Goal: Browse casually: Explore the website without a specific task or goal

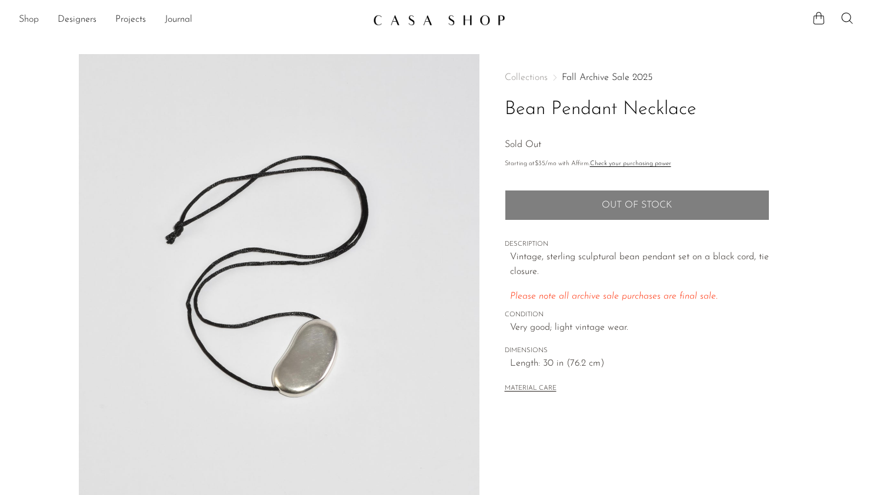
click at [27, 22] on link "Shop" at bounding box center [29, 19] width 20 height 15
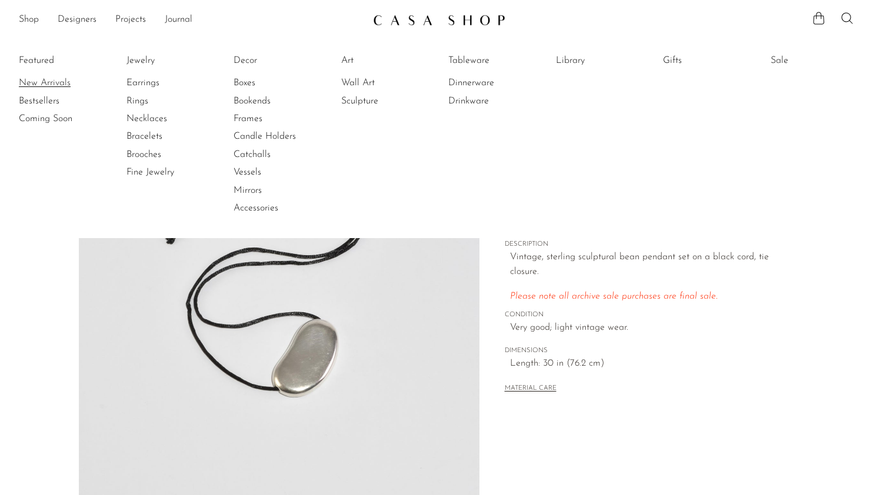
click at [26, 81] on link "New Arrivals" at bounding box center [63, 82] width 88 height 13
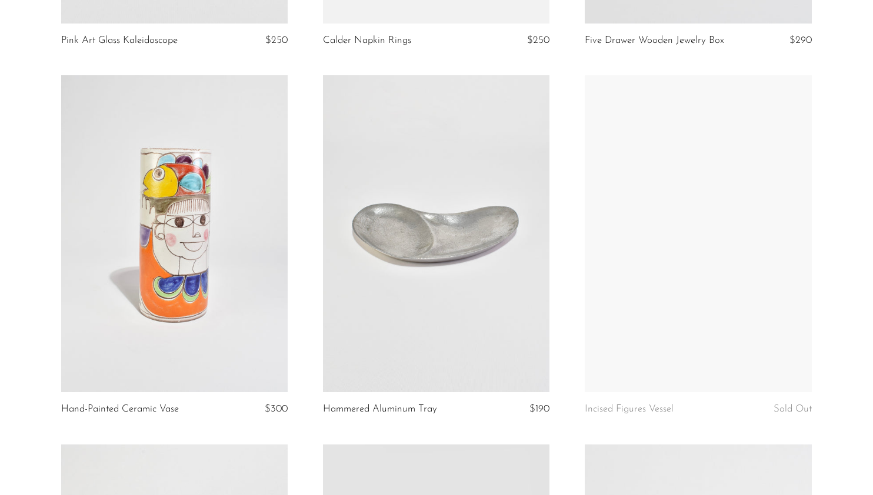
scroll to position [1882, 0]
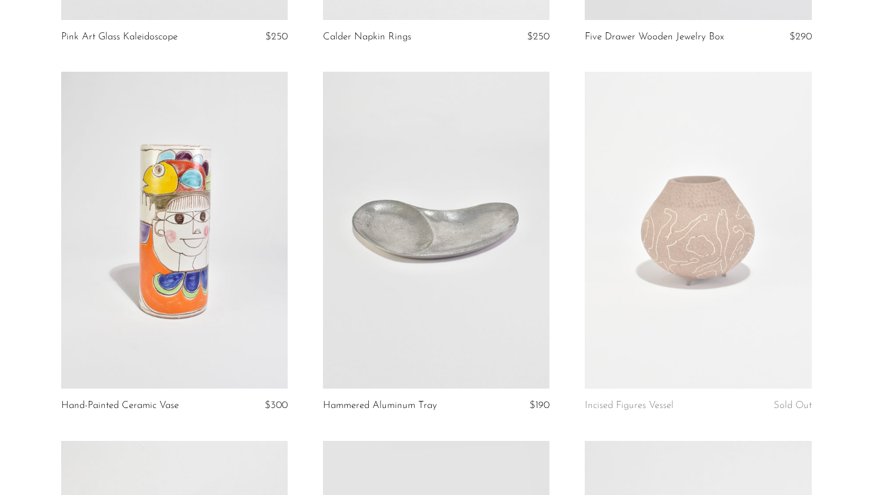
click at [191, 336] on link at bounding box center [174, 230] width 226 height 317
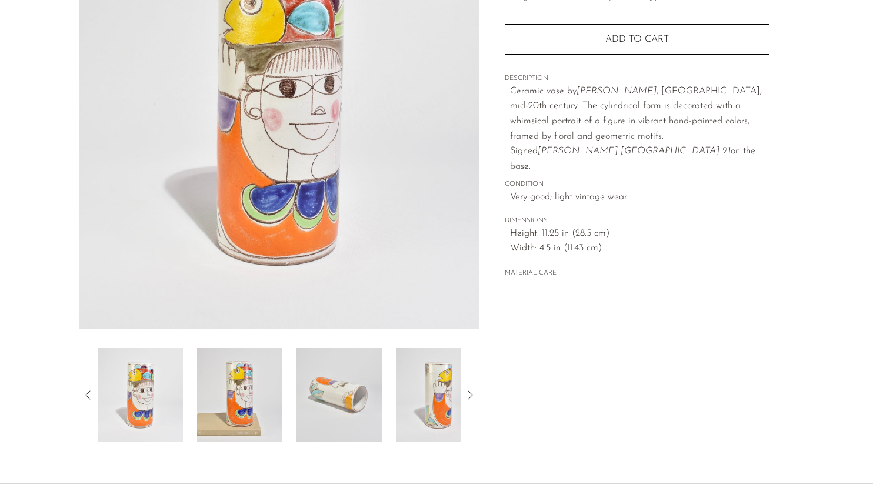
scroll to position [271, 0]
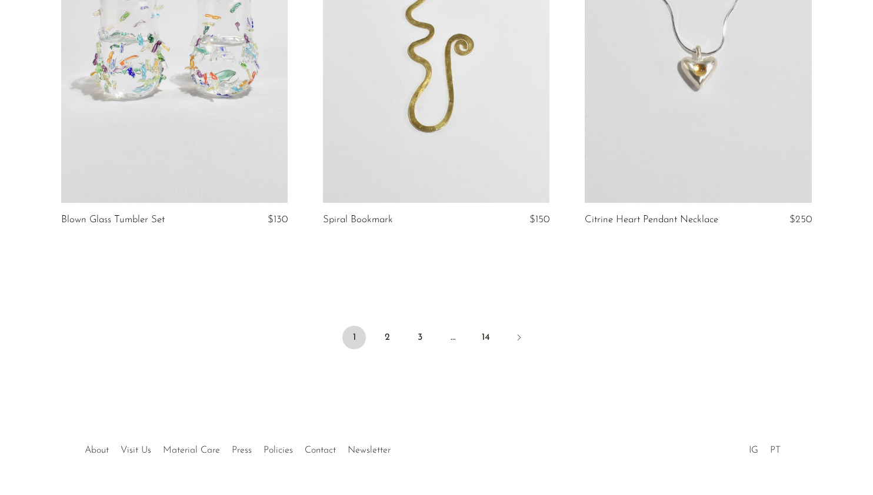
scroll to position [4327, 0]
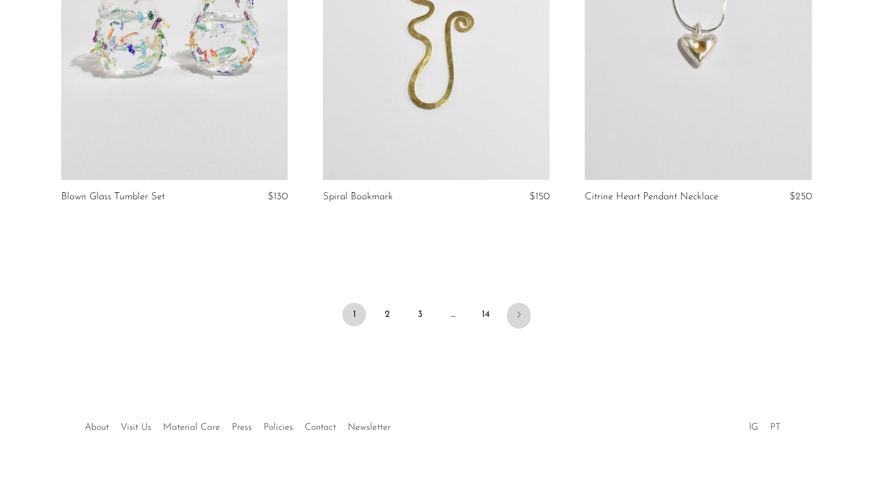
click at [519, 310] on icon "Next" at bounding box center [518, 314] width 9 height 9
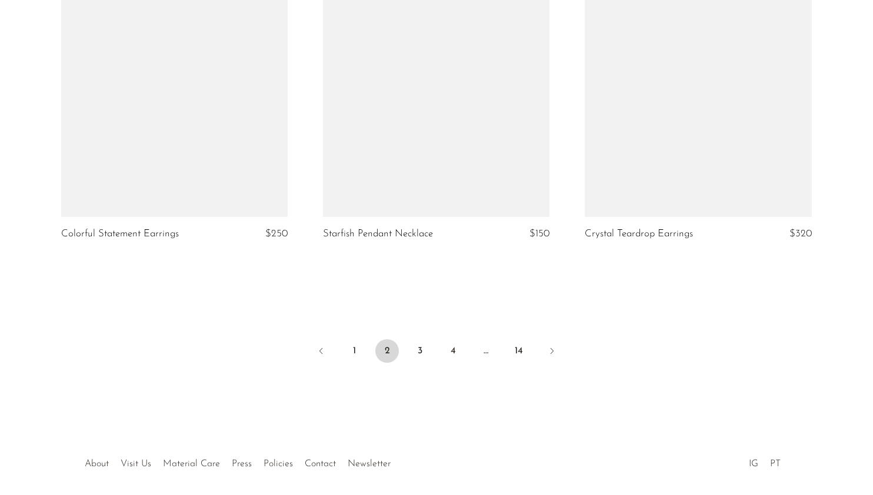
scroll to position [4338, 0]
